Goal: Task Accomplishment & Management: Use online tool/utility

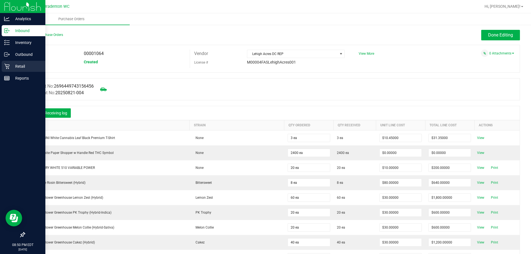
click at [8, 64] on icon at bounding box center [7, 67] width 6 height 6
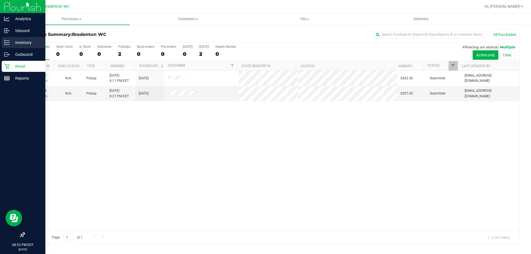
click at [11, 43] on p "Inventory" at bounding box center [26, 42] width 33 height 7
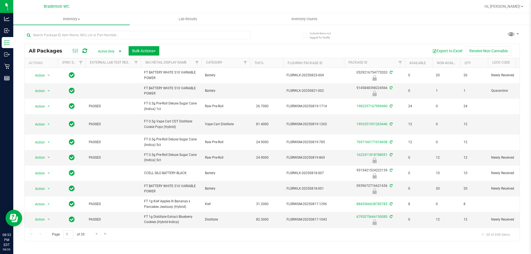
click at [298, 19] on span "Inventory Counts" at bounding box center [304, 19] width 41 height 5
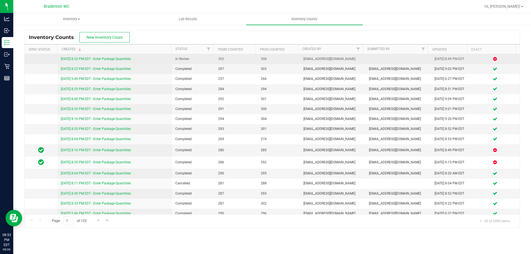
click at [124, 60] on link "8/26/25 8:32 PM EDT - Enter Package Quantities" at bounding box center [96, 59] width 70 height 4
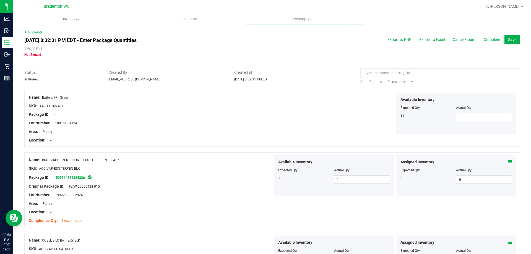
click at [395, 82] on span "Discrepancy only" at bounding box center [399, 82] width 25 height 4
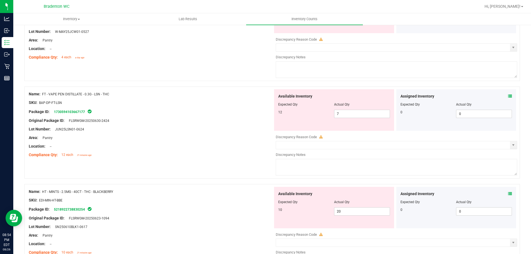
scroll to position [111, 0]
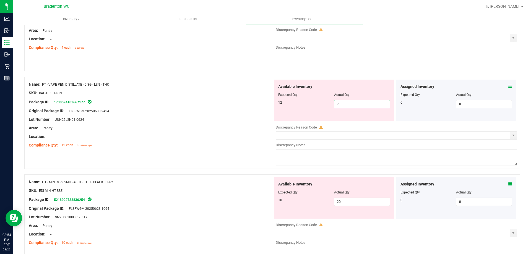
click at [354, 105] on span "7 7" at bounding box center [362, 104] width 56 height 8
click at [354, 105] on input "7" at bounding box center [361, 104] width 55 height 8
type input "12"
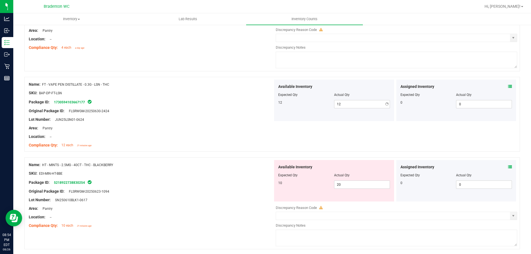
click at [233, 104] on div "Package ID: 1730594103667177" at bounding box center [151, 102] width 244 height 7
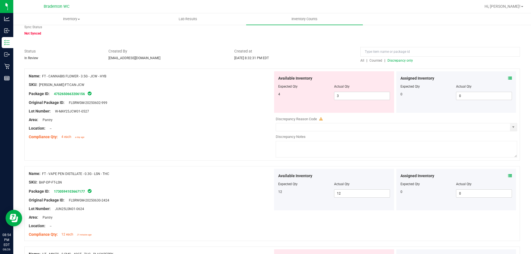
scroll to position [0, 0]
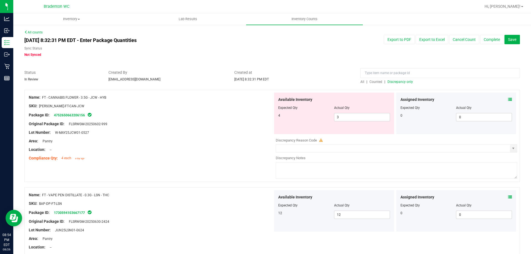
click at [398, 83] on span "Discrepancy only" at bounding box center [399, 82] width 25 height 4
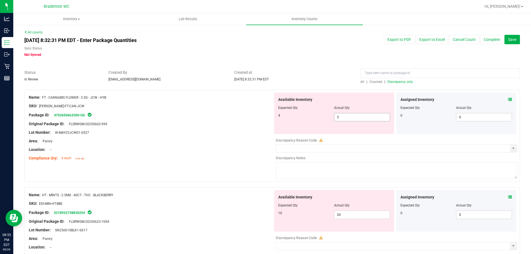
click at [340, 115] on span "3 3" at bounding box center [362, 117] width 56 height 8
click at [340, 115] on input "3" at bounding box center [361, 117] width 55 height 8
type input "4"
drag, startPoint x: 240, startPoint y: 112, endPoint x: 278, endPoint y: 112, distance: 38.1
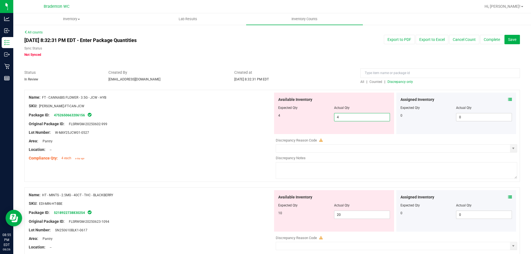
click at [240, 112] on div "Package ID: 4752650663206156" at bounding box center [151, 115] width 244 height 7
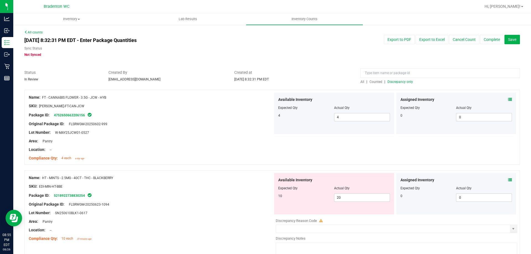
click at [392, 80] on span "Discrepancy only" at bounding box center [399, 82] width 25 height 4
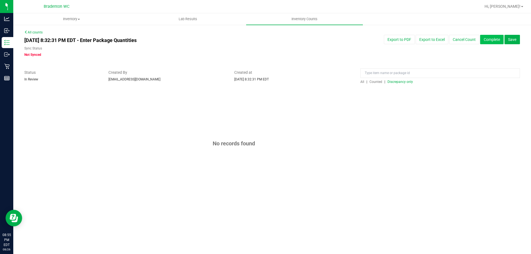
click at [488, 39] on button "Complete" at bounding box center [491, 39] width 23 height 9
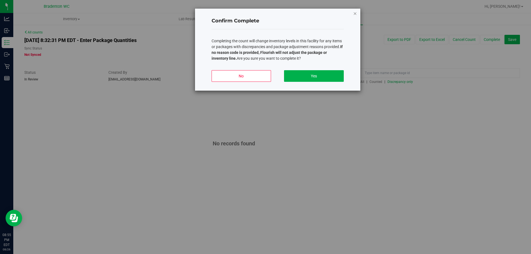
click at [355, 15] on icon "button" at bounding box center [355, 13] width 4 height 7
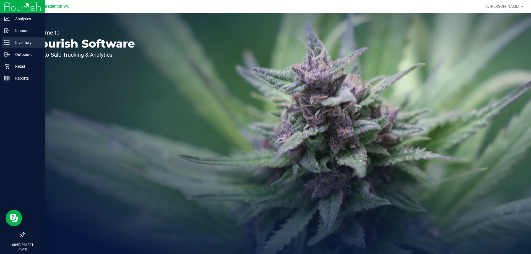
click at [19, 41] on p "Inventory" at bounding box center [26, 42] width 33 height 7
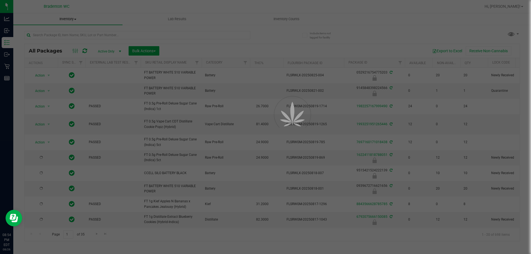
click at [78, 33] on div at bounding box center [265, 127] width 531 height 254
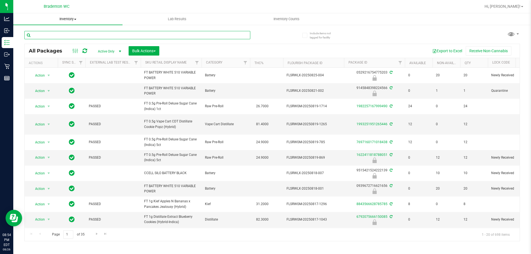
click at [78, 33] on input "text" at bounding box center [137, 35] width 226 height 8
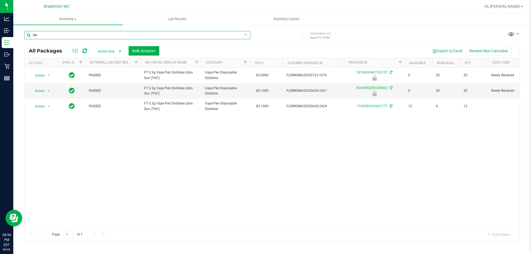
type input "lsn"
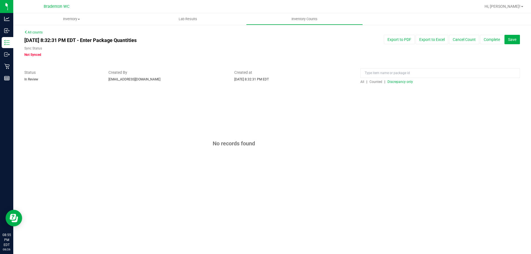
click at [397, 82] on span "Discrepancy only" at bounding box center [399, 82] width 25 height 4
click at [483, 40] on button "Complete" at bounding box center [491, 39] width 23 height 9
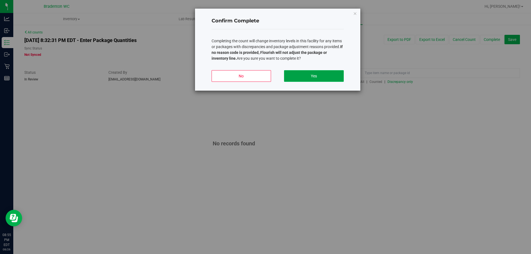
click at [323, 76] on button "Yes" at bounding box center [313, 76] width 59 height 12
